Goal: Complete application form

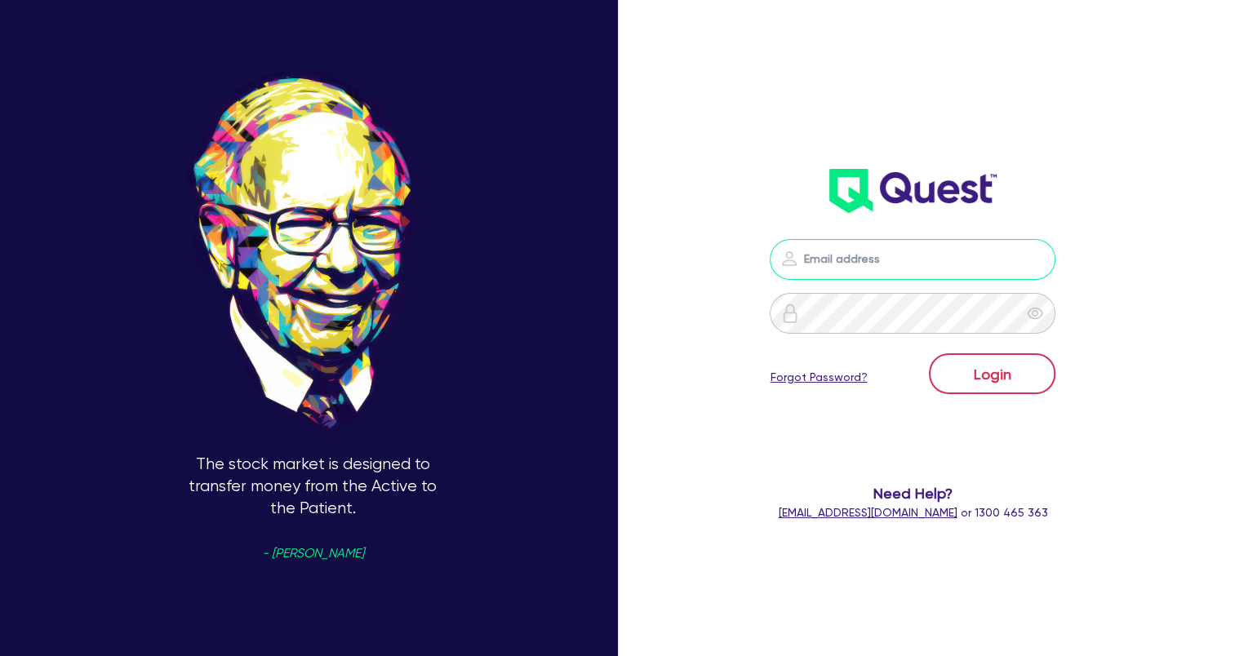
type input "[EMAIL_ADDRESS][DOMAIN_NAME]"
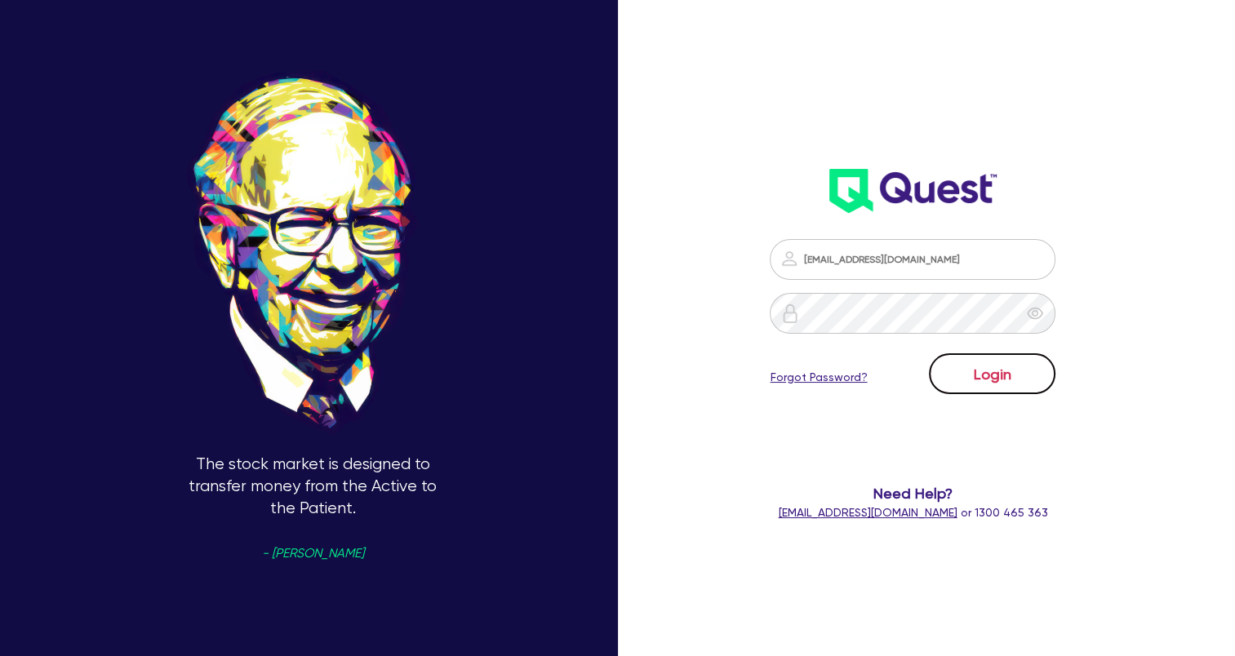
click at [1035, 380] on button "Login" at bounding box center [992, 373] width 127 height 41
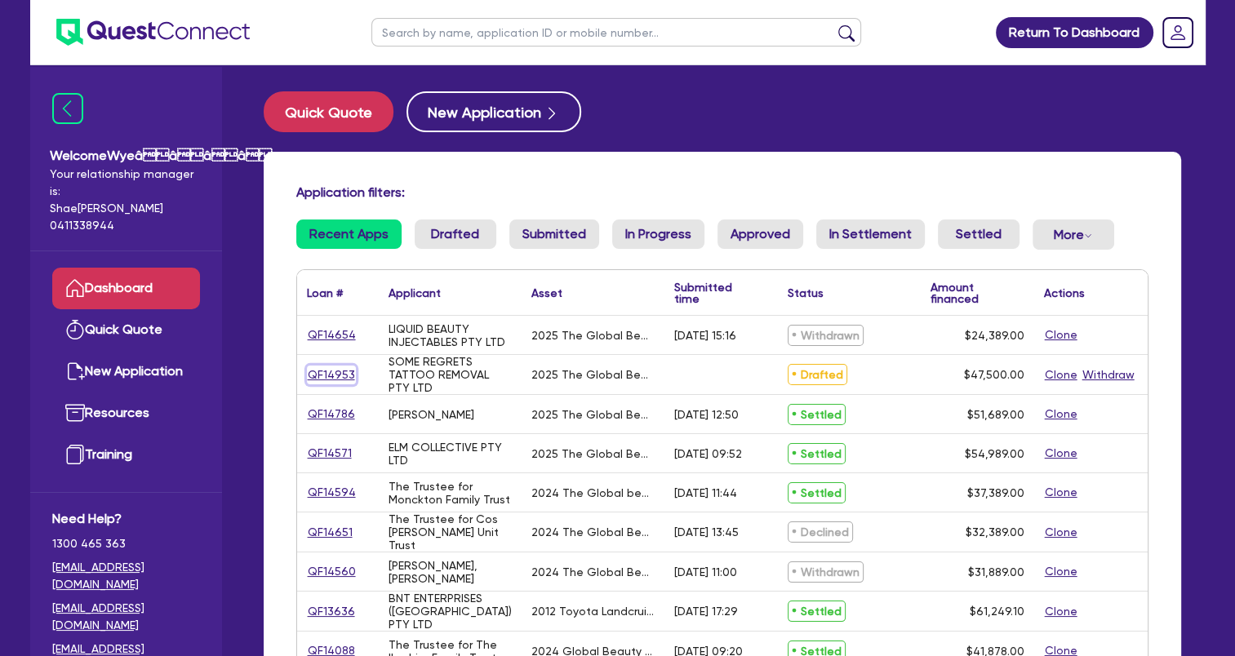
click at [331, 375] on link "QF14953" at bounding box center [331, 375] width 49 height 19
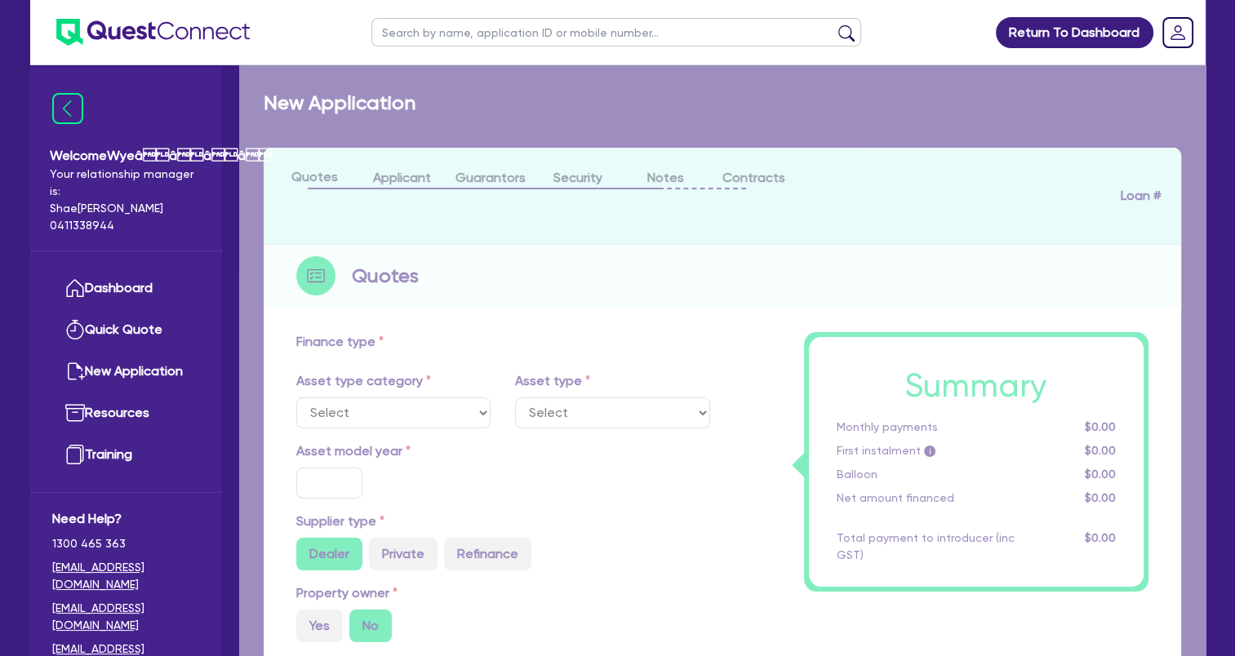
select select "TERTIARY_ASSETS"
type input "2025"
radio input "true"
type input "60,500"
type input "13,000"
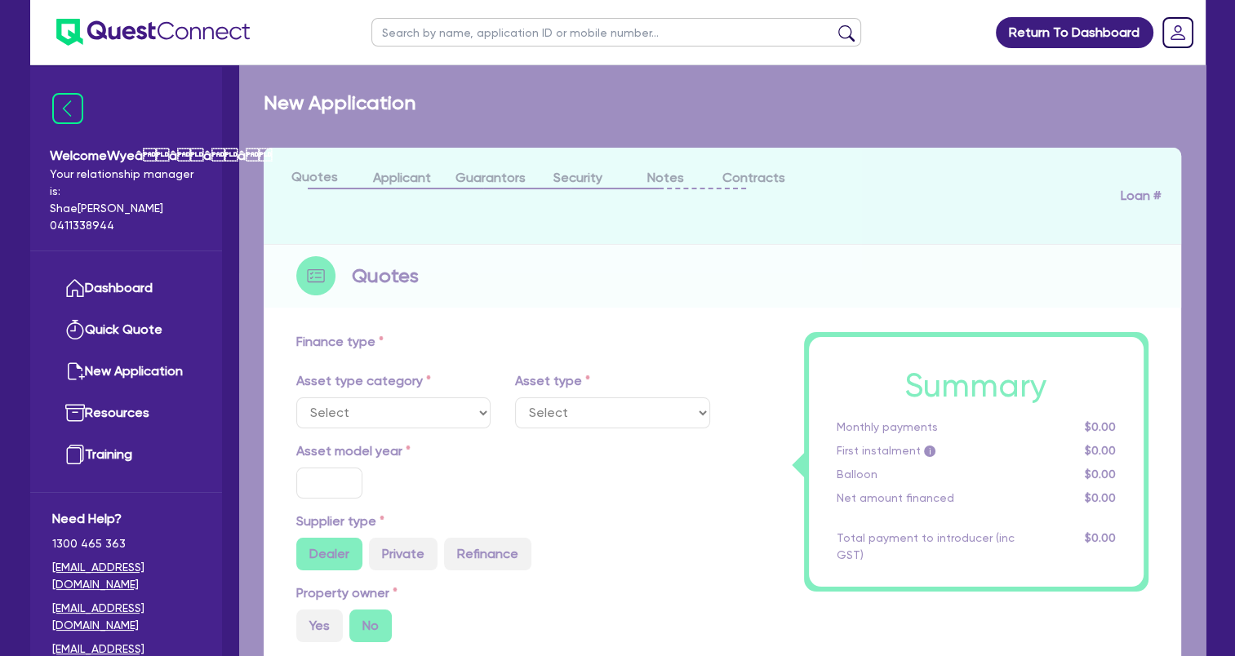
type input "4.99"
type input "2,370.25"
type input "17.95"
select select "BEAUTY_EQUIPMENT"
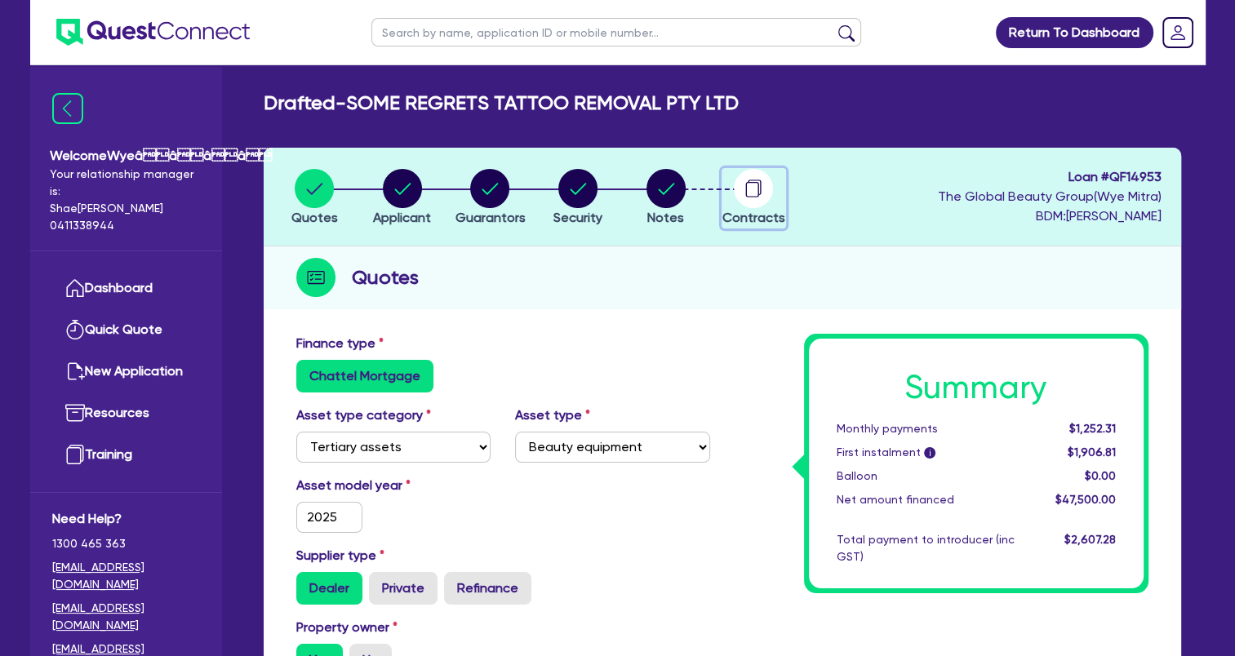
click at [748, 202] on circle "button" at bounding box center [753, 188] width 39 height 39
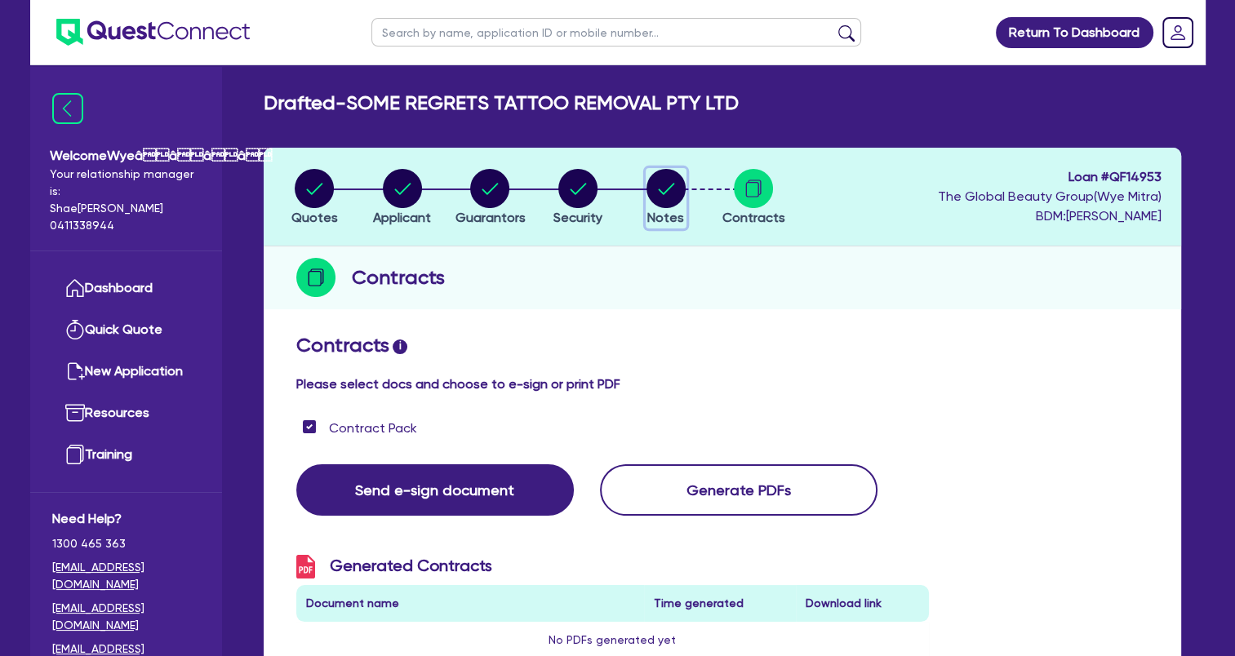
click at [660, 181] on circle "button" at bounding box center [665, 188] width 39 height 39
select select "Quest Finance - Own Book"
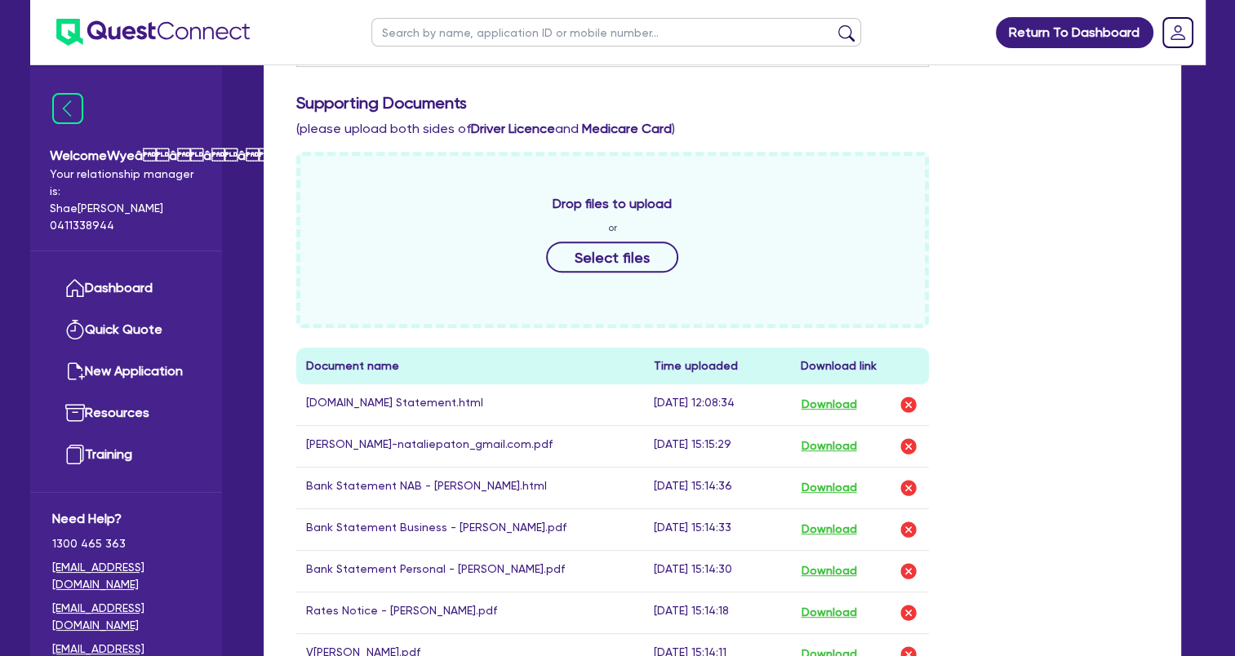
scroll to position [653, 0]
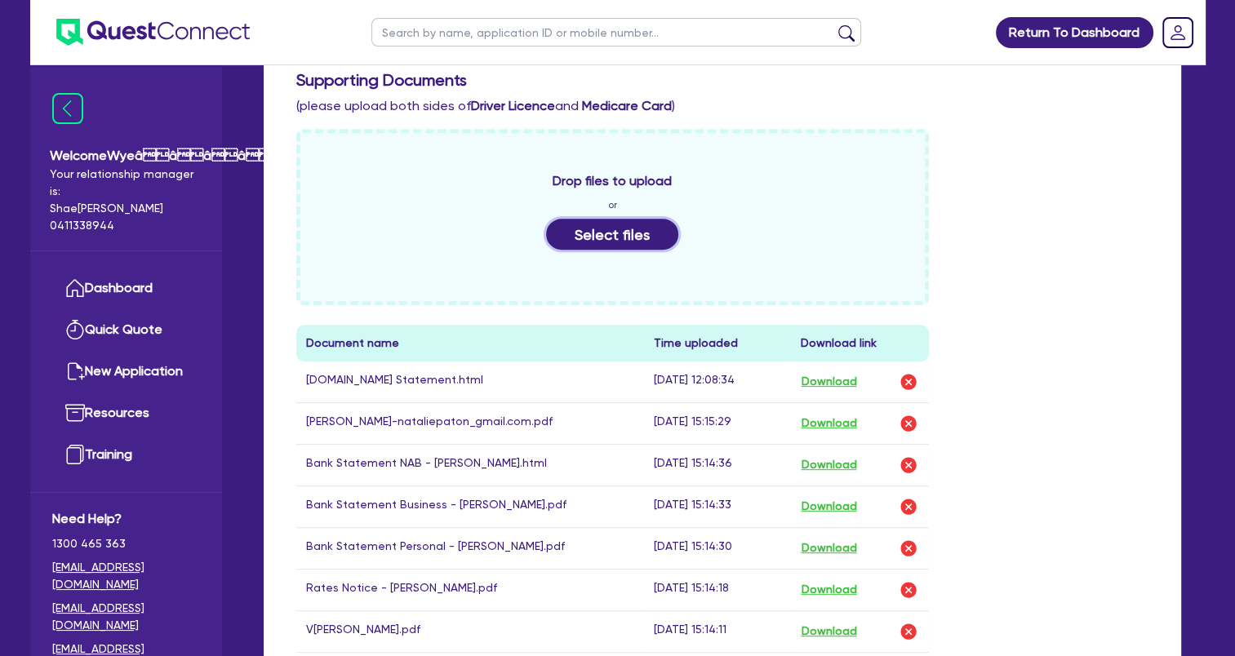
click at [623, 219] on button "Select files" at bounding box center [612, 234] width 132 height 31
click at [601, 219] on button "Select files" at bounding box center [612, 234] width 132 height 31
click at [584, 222] on button "Select files" at bounding box center [612, 234] width 132 height 31
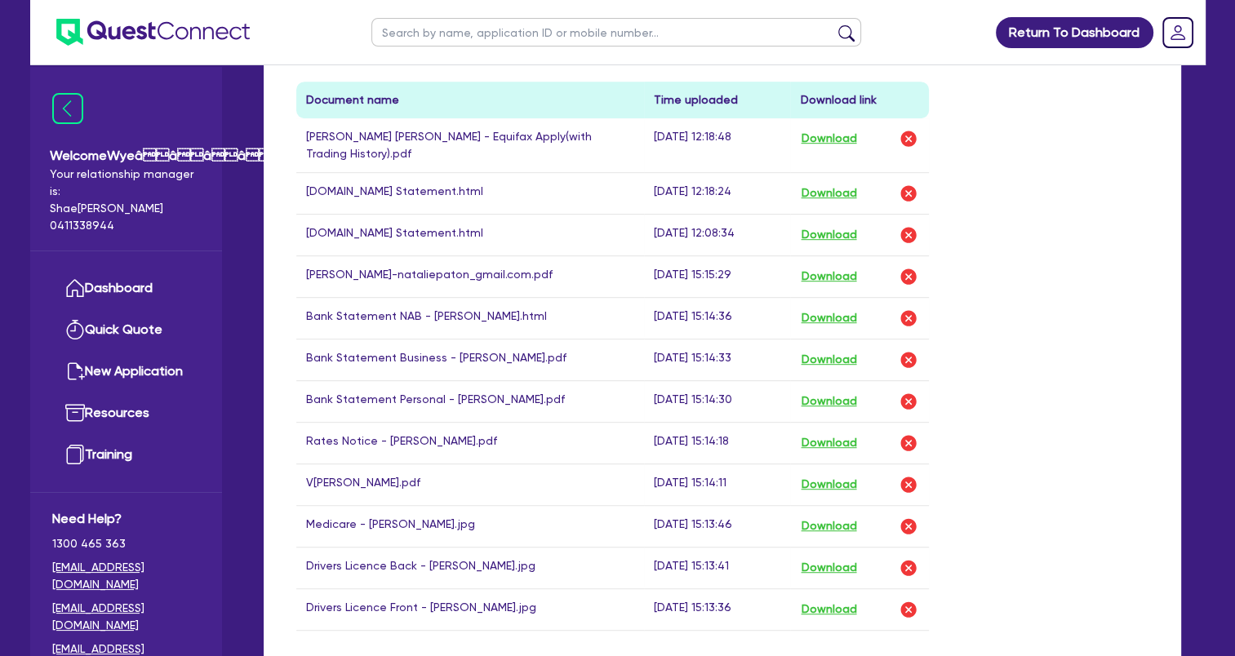
scroll to position [878, 0]
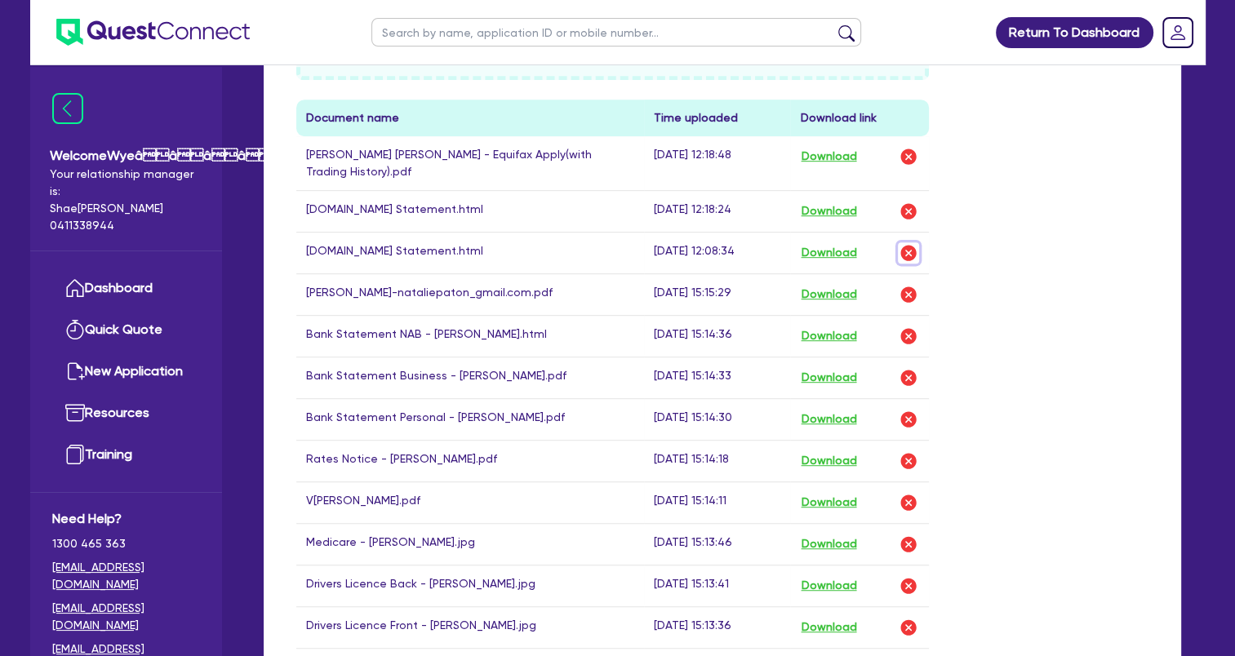
click at [911, 243] on img "button" at bounding box center [909, 253] width 20 height 20
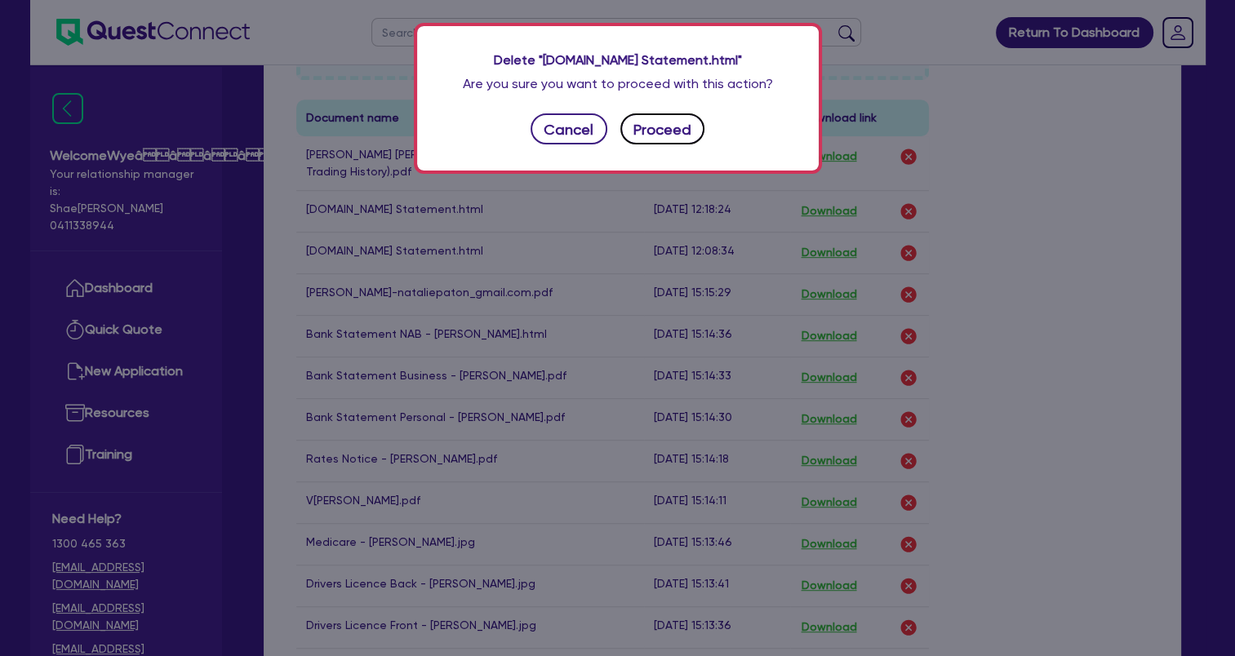
click at [644, 125] on button "Proceed" at bounding box center [662, 128] width 85 height 31
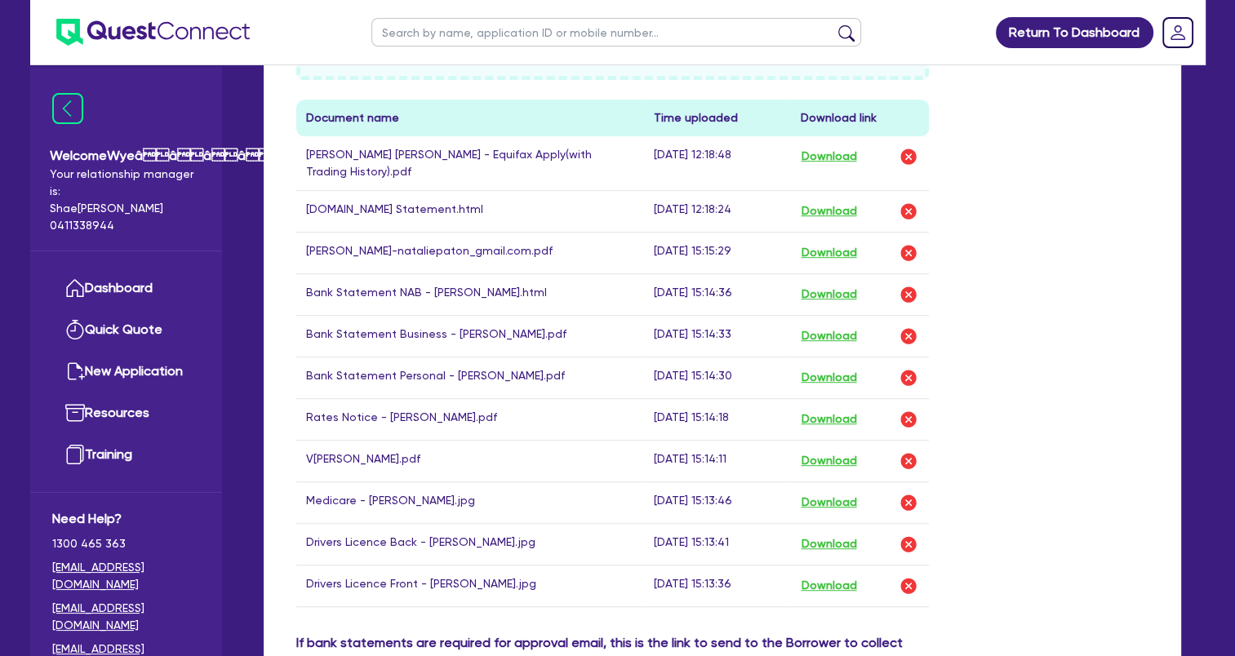
click at [481, 193] on td "[DOMAIN_NAME] Statement.html" at bounding box center [470, 211] width 349 height 42
click at [838, 201] on button "Download" at bounding box center [828, 211] width 57 height 21
drag, startPoint x: 1145, startPoint y: 251, endPoint x: 857, endPoint y: 366, distance: 310.0
click at [1145, 251] on div "Drop files to upload or Select files Document name Time uploaded Download link …" at bounding box center [722, 269] width 877 height 730
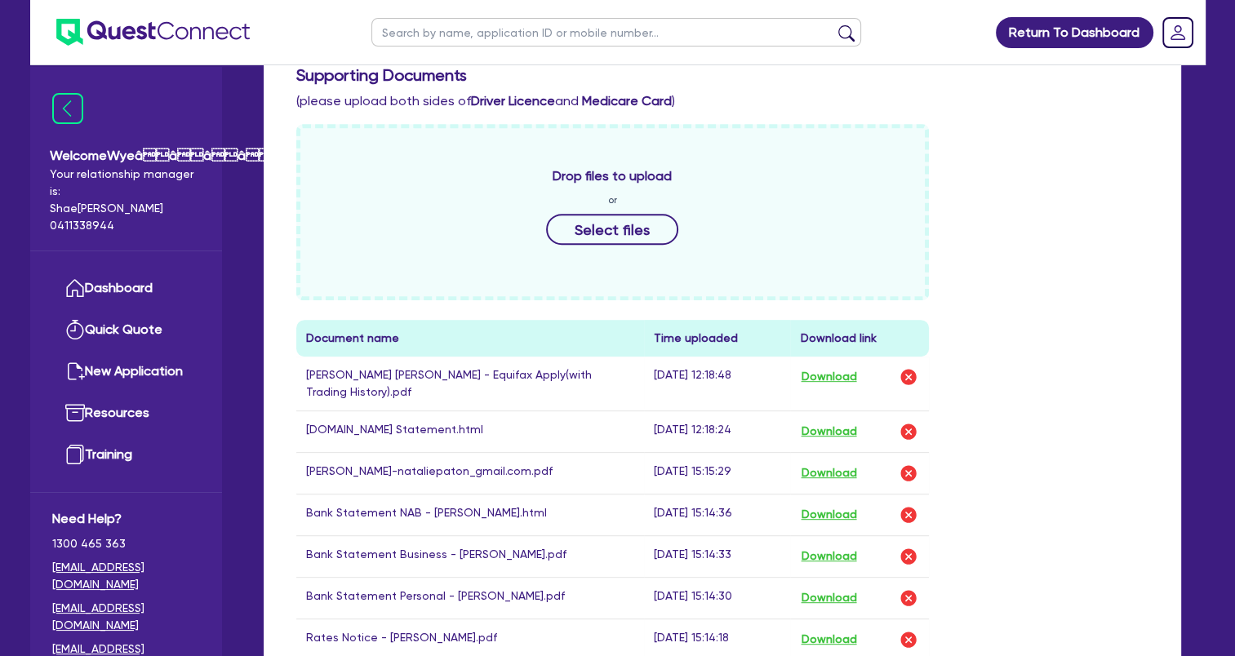
scroll to position [552, 0]
